Goal: Task Accomplishment & Management: Manage account settings

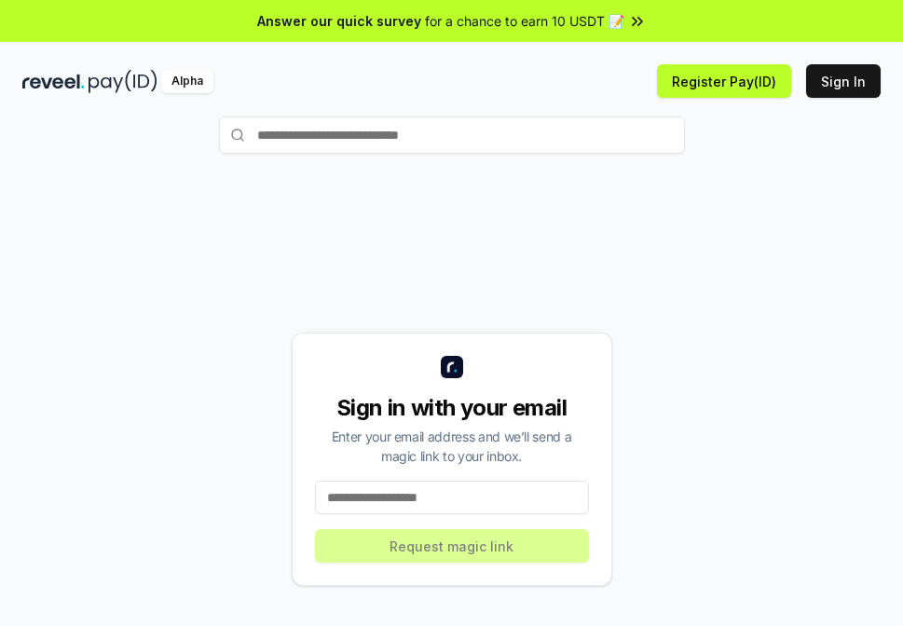
click at [424, 505] on input at bounding box center [452, 498] width 274 height 34
type input "**********"
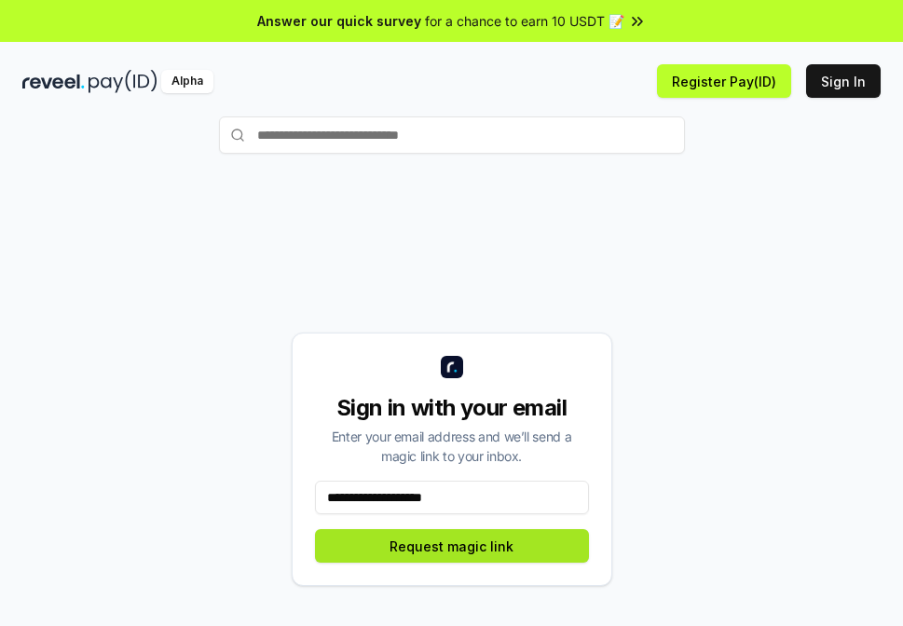
click at [449, 542] on button "Request magic link" at bounding box center [452, 546] width 274 height 34
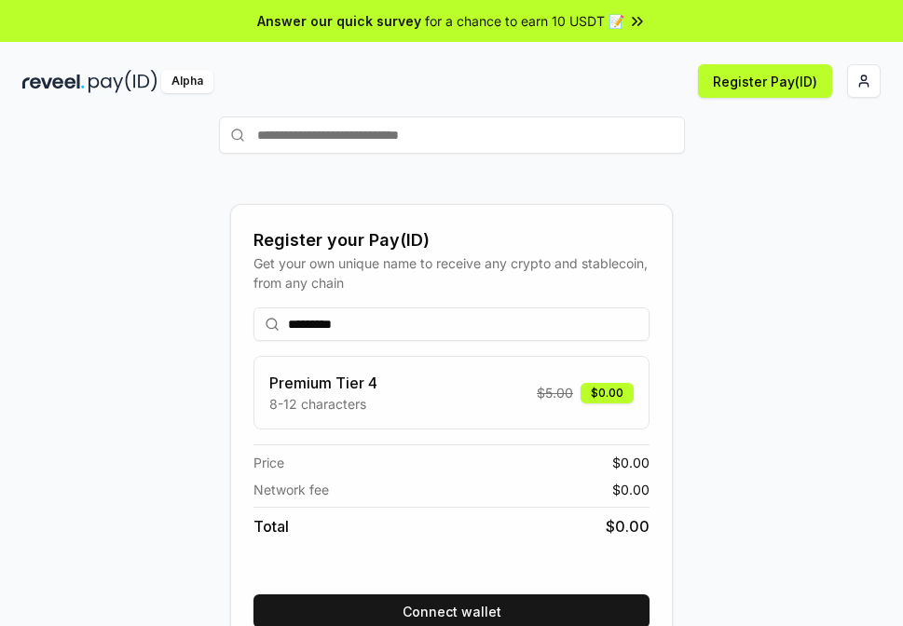
scroll to position [93, 0]
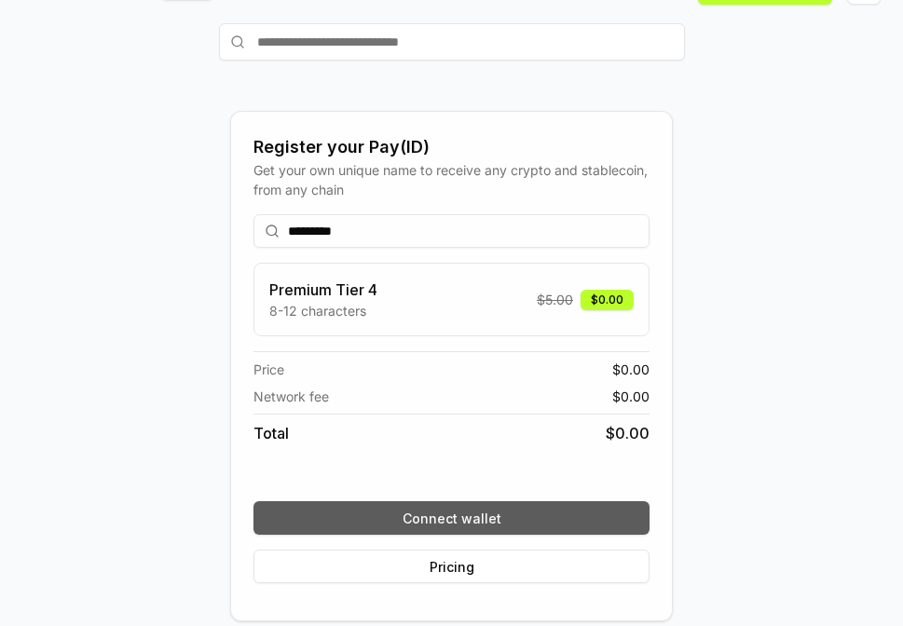
type input "*********"
click at [452, 525] on button "Connect wallet" at bounding box center [452, 519] width 396 height 34
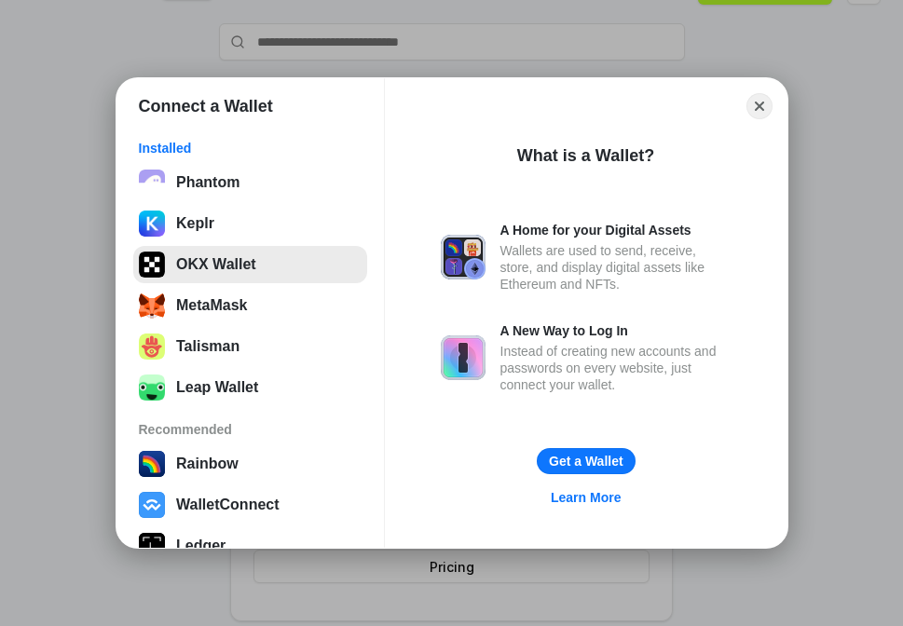
click at [236, 265] on button "OKX Wallet" at bounding box center [250, 264] width 234 height 37
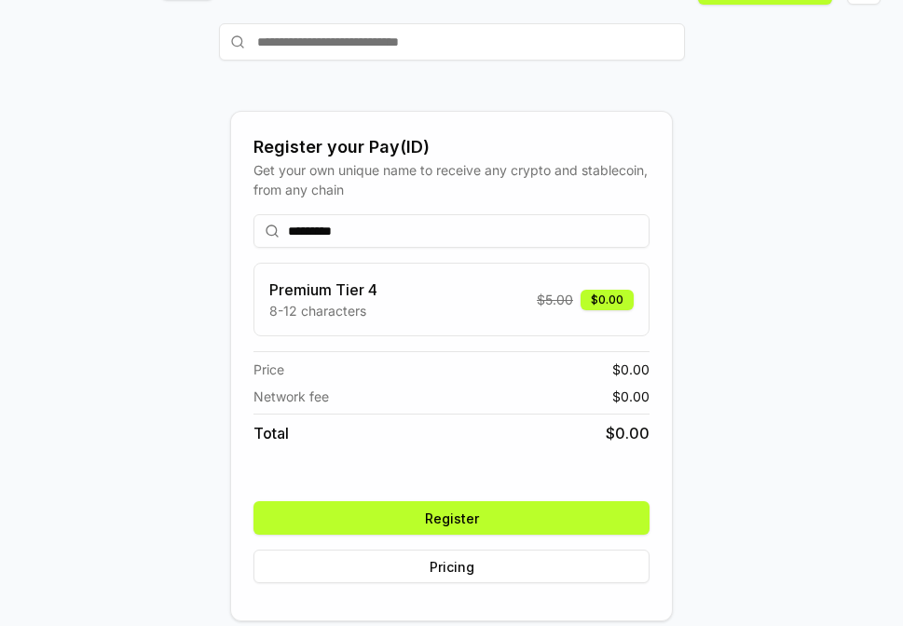
click at [543, 506] on button "Register" at bounding box center [452, 519] width 396 height 34
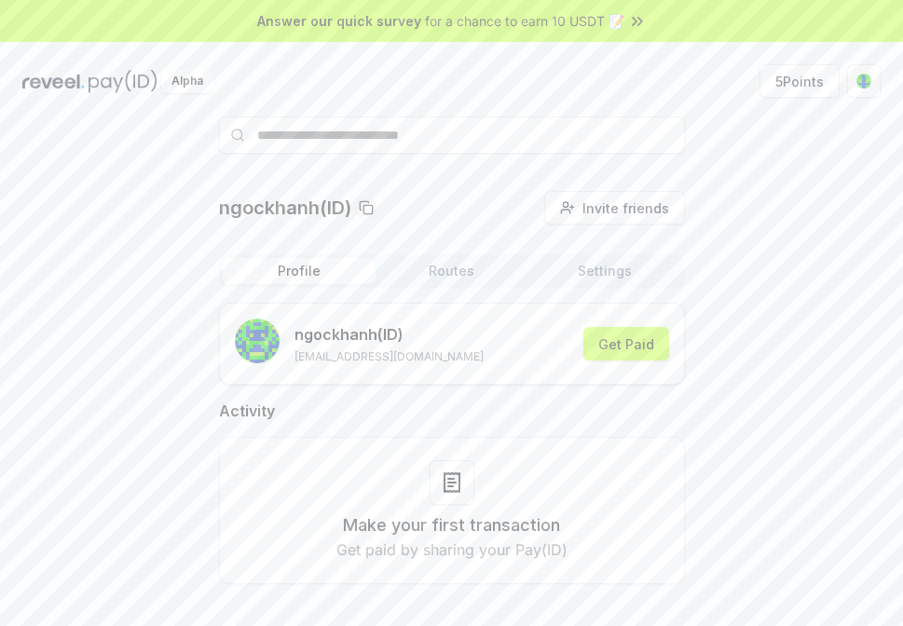
drag, startPoint x: 791, startPoint y: 254, endPoint x: 807, endPoint y: 198, distance: 58.1
click at [791, 254] on div "ngockhanh(ID) Invite friends Invite Profile Routes Settings ngockhanh (ID) [EMA…" at bounding box center [451, 402] width 859 height 423
click at [793, 75] on button "5 Points" at bounding box center [800, 81] width 80 height 34
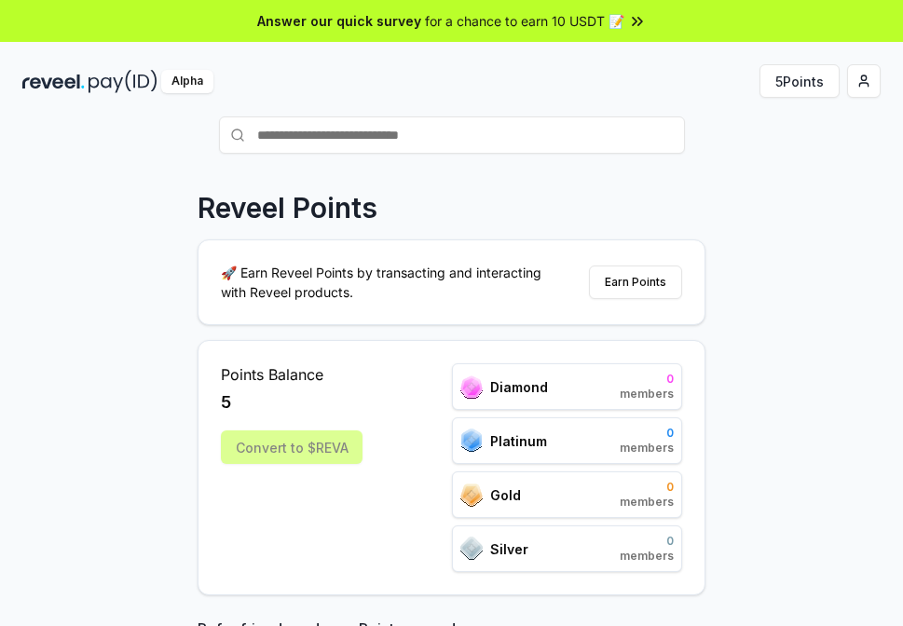
click at [728, 225] on div "Reveel Points 🚀 Earn Reveel Points by transacting and interacting with Reveel p…" at bounding box center [451, 441] width 903 height 574
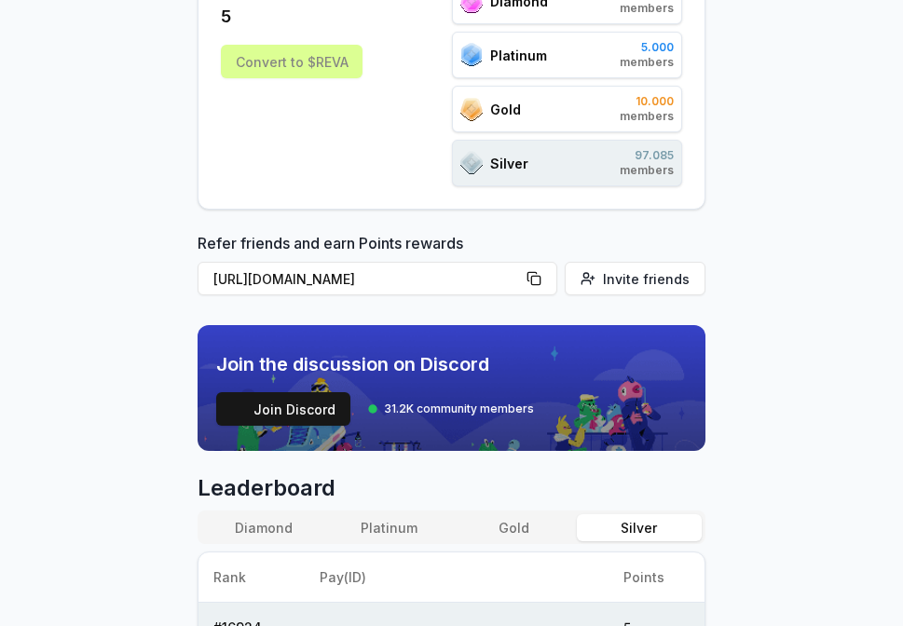
scroll to position [13, 0]
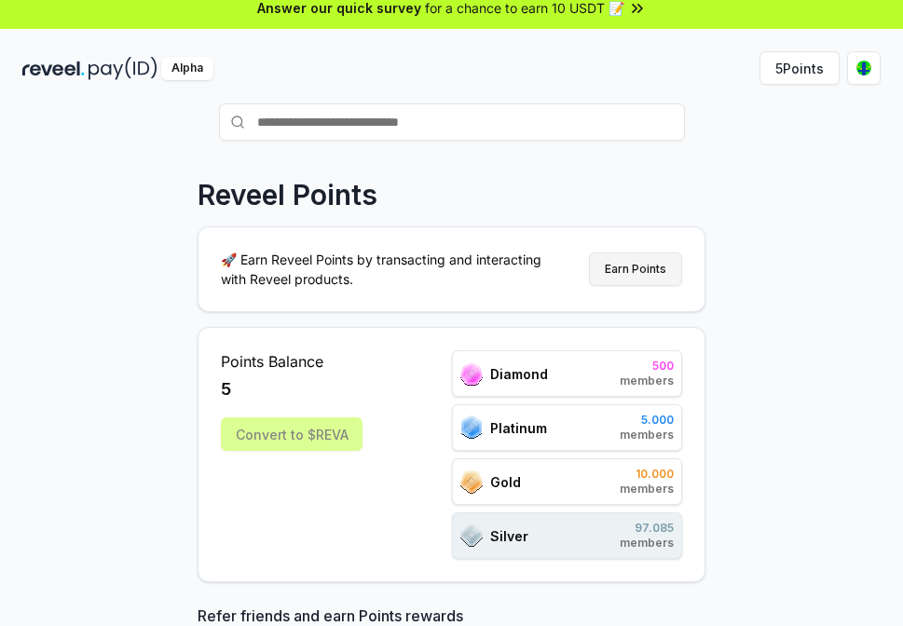
click at [629, 257] on button "Earn Points" at bounding box center [635, 270] width 93 height 34
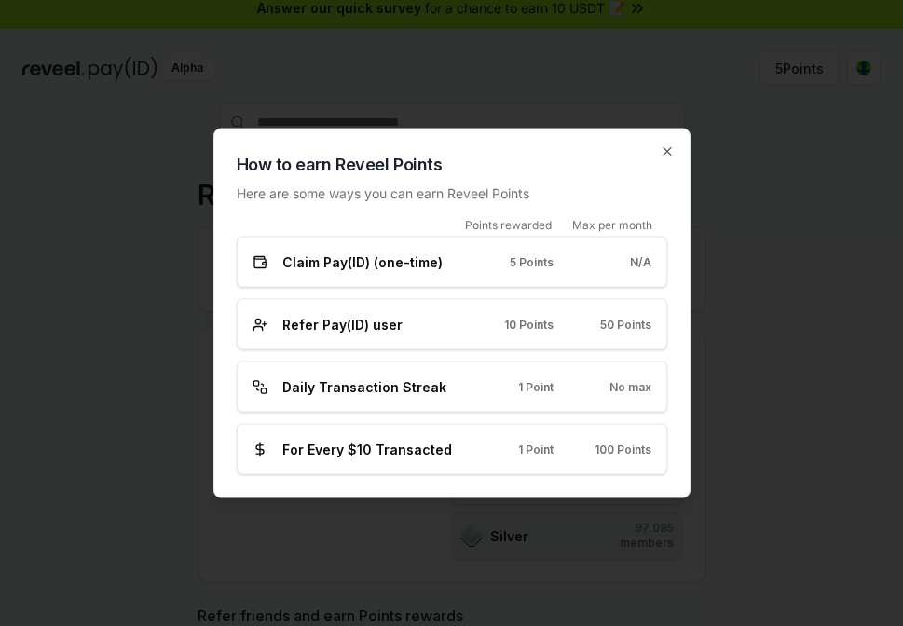
click at [625, 259] on div "N/A" at bounding box center [618, 261] width 68 height 15
click at [616, 321] on span "50 Points" at bounding box center [625, 324] width 51 height 15
click at [555, 383] on div "Daily Transaction Streak 1 Point No max" at bounding box center [452, 388] width 399 height 20
click at [633, 382] on span "No max" at bounding box center [631, 386] width 42 height 15
click at [600, 447] on span "100 Points" at bounding box center [623, 449] width 57 height 15
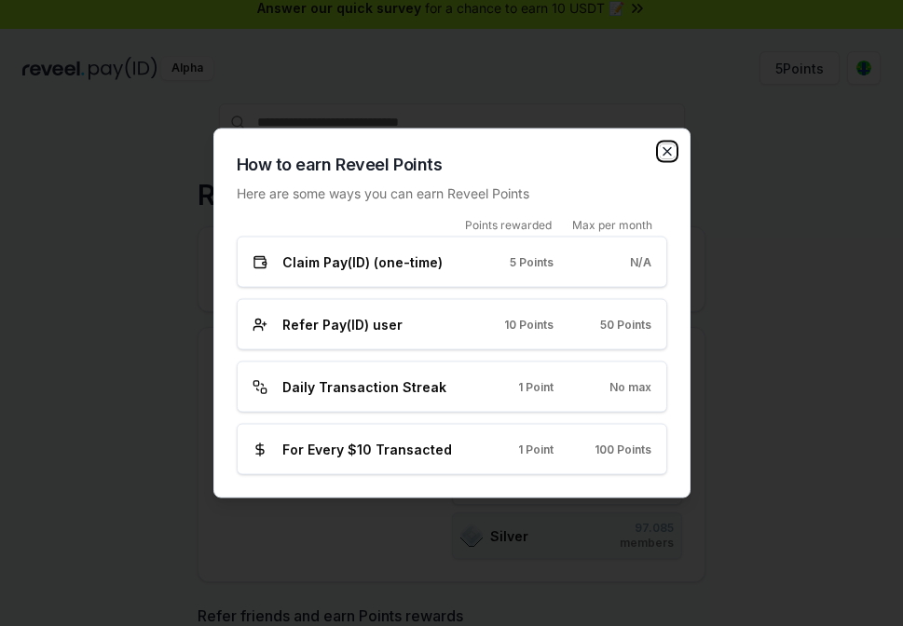
click at [673, 152] on icon "button" at bounding box center [667, 151] width 15 height 15
click at [805, 139] on div at bounding box center [451, 121] width 859 height 37
